Goal: Task Accomplishment & Management: Complete application form

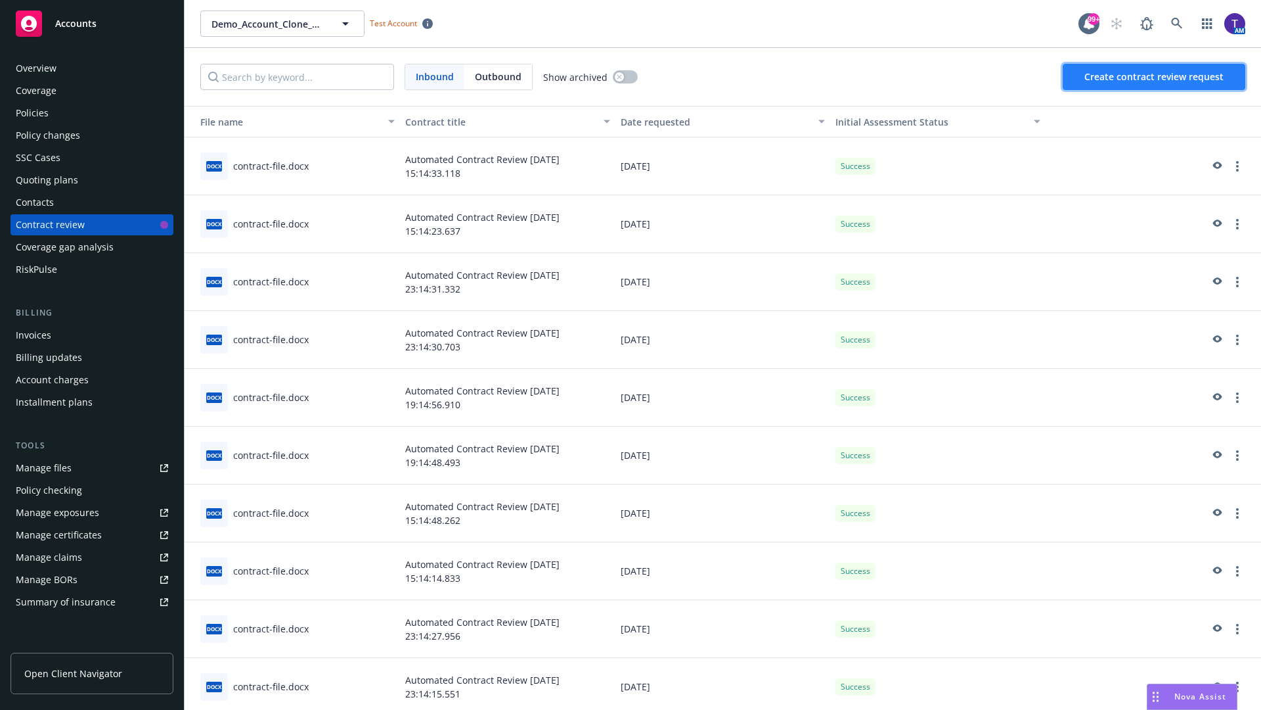
click at [1155, 77] on span "Create contract review request" at bounding box center [1154, 76] width 139 height 12
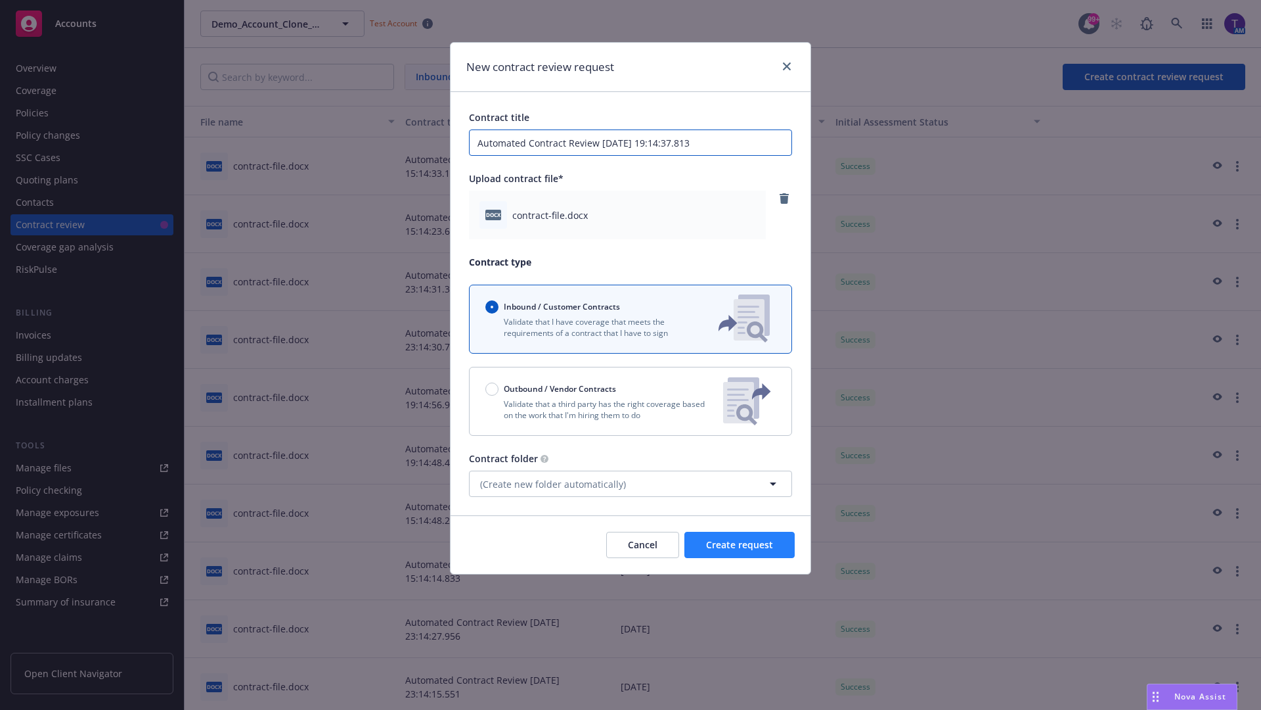
type input "Automated Contract Review 09-10-2025 19:14:37.813"
click at [740, 545] on span "Create request" at bounding box center [739, 544] width 67 height 12
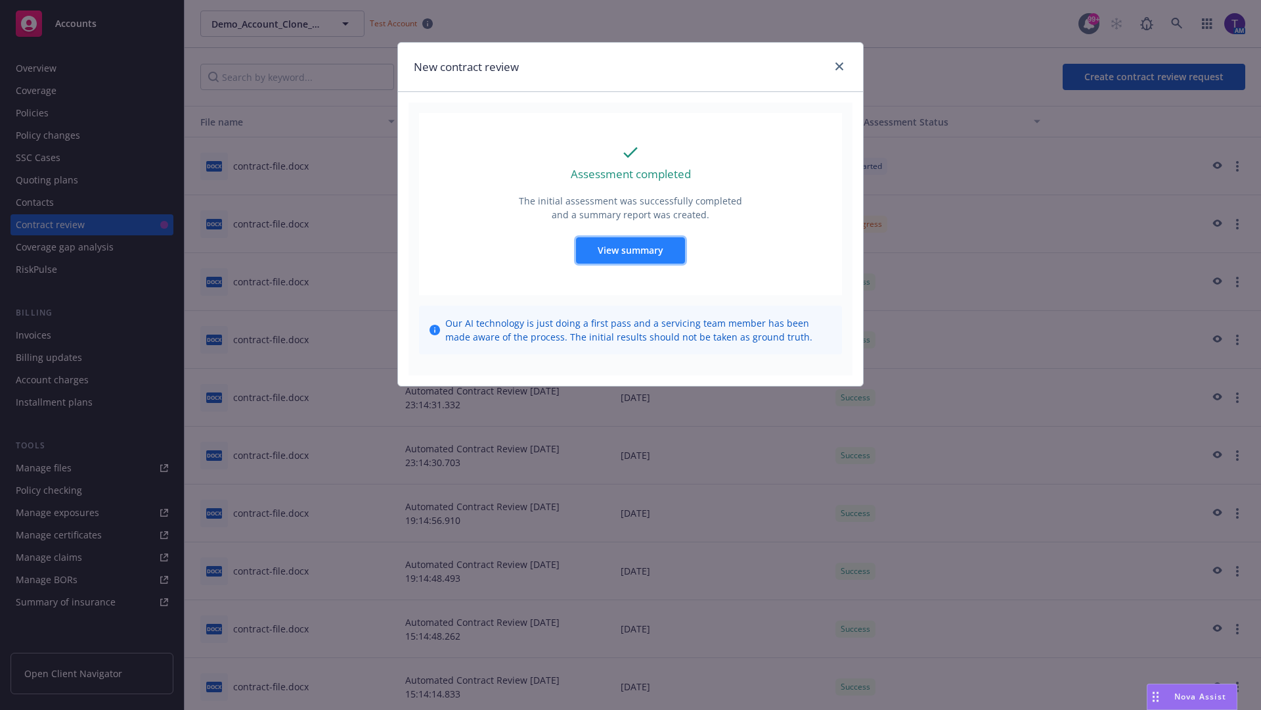
click at [630, 250] on span "View summary" at bounding box center [631, 250] width 66 height 12
